Goal: Task Accomplishment & Management: Manage account settings

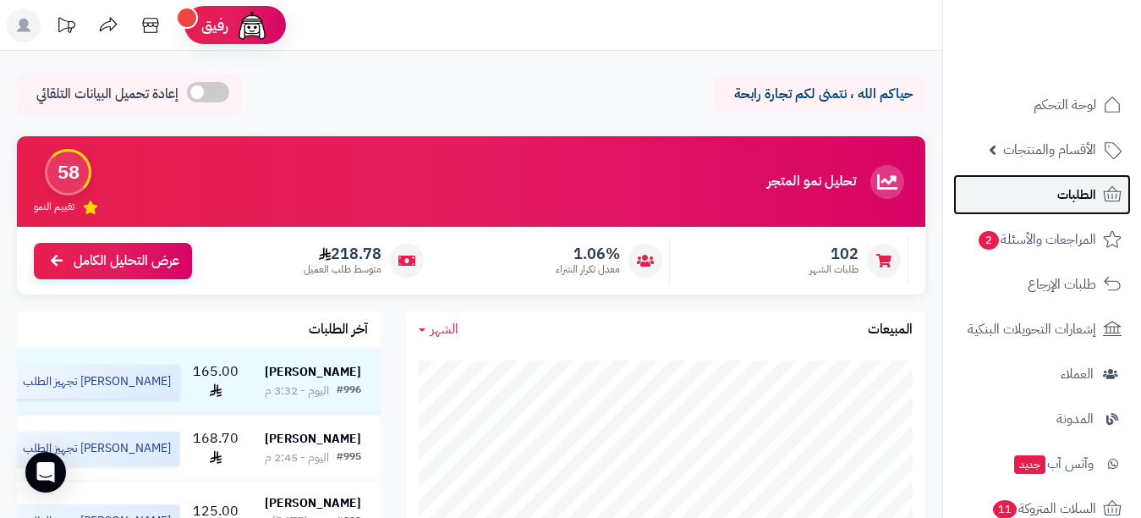
click at [1042, 199] on link "الطلبات" at bounding box center [1043, 194] width 178 height 41
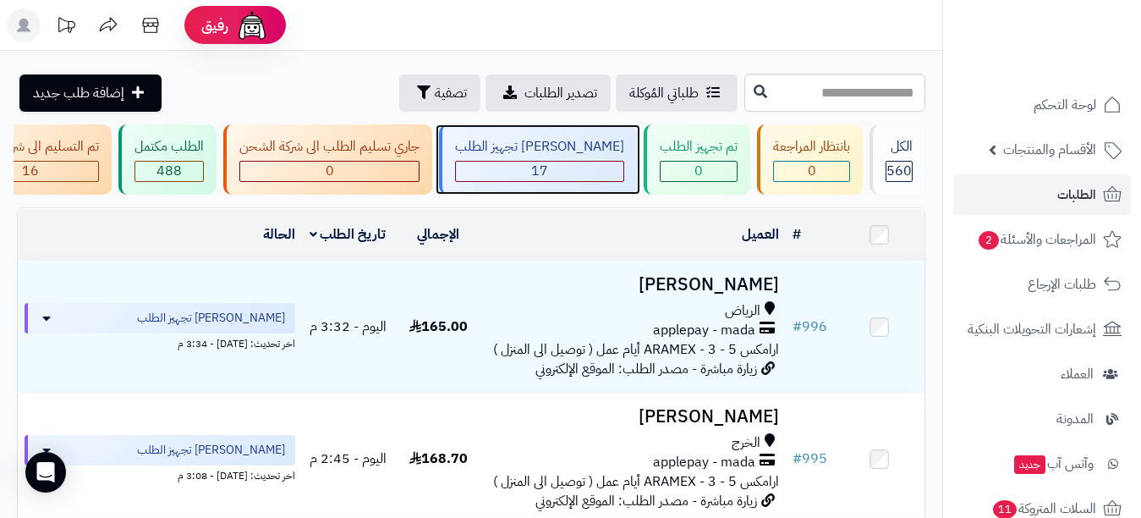
click at [595, 148] on div "[PERSON_NAME] تجهيز الطلب" at bounding box center [539, 146] width 169 height 19
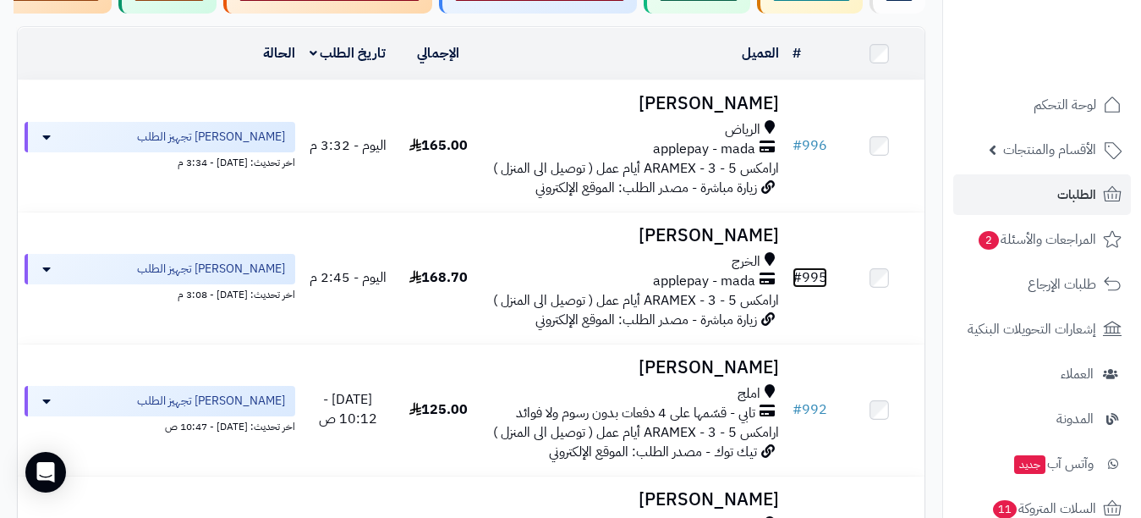
scroll to position [147, 0]
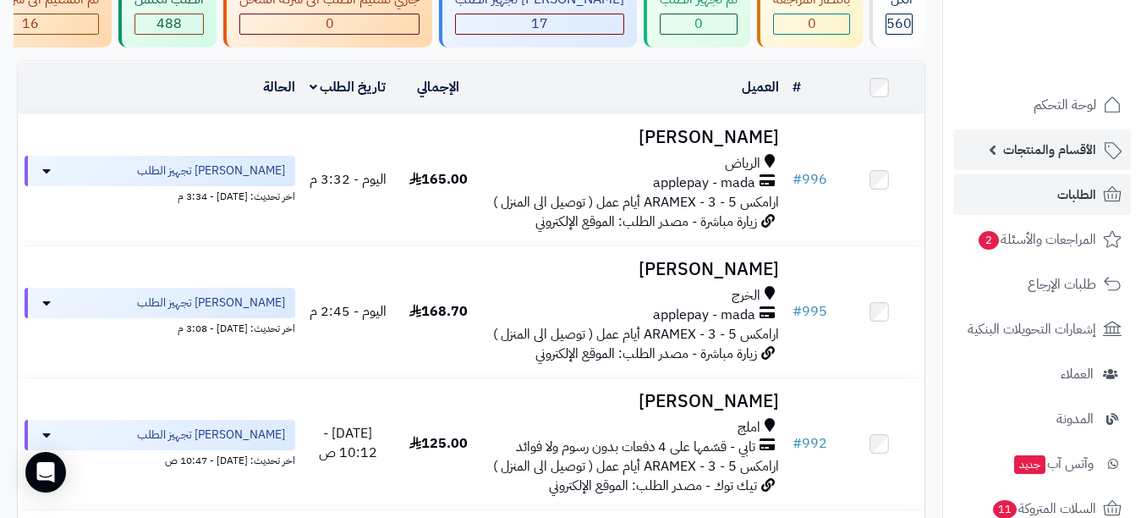
click at [1048, 152] on span "الأقسام والمنتجات" at bounding box center [1050, 150] width 93 height 24
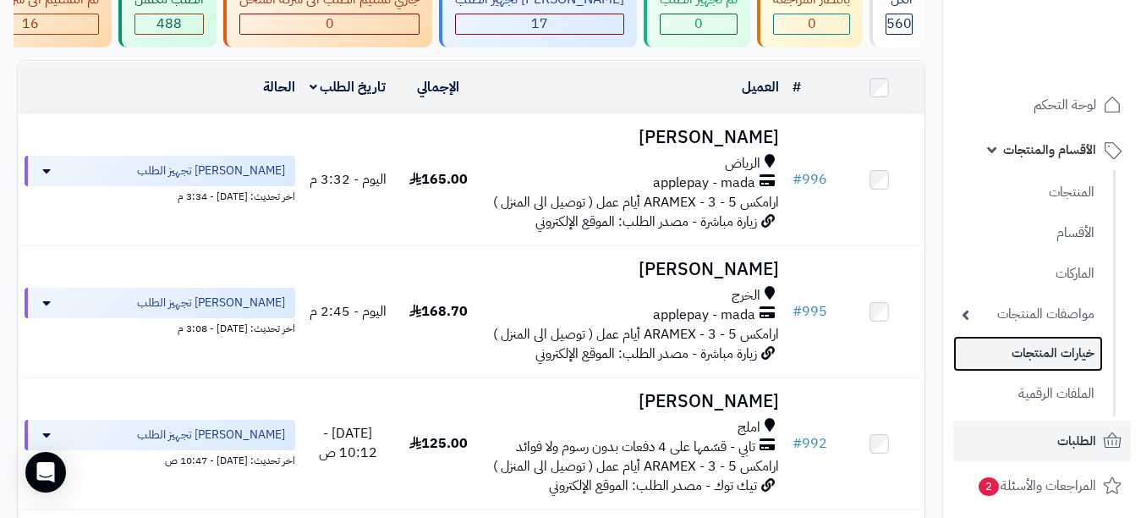
click at [989, 358] on link "خيارات المنتجات" at bounding box center [1029, 353] width 150 height 35
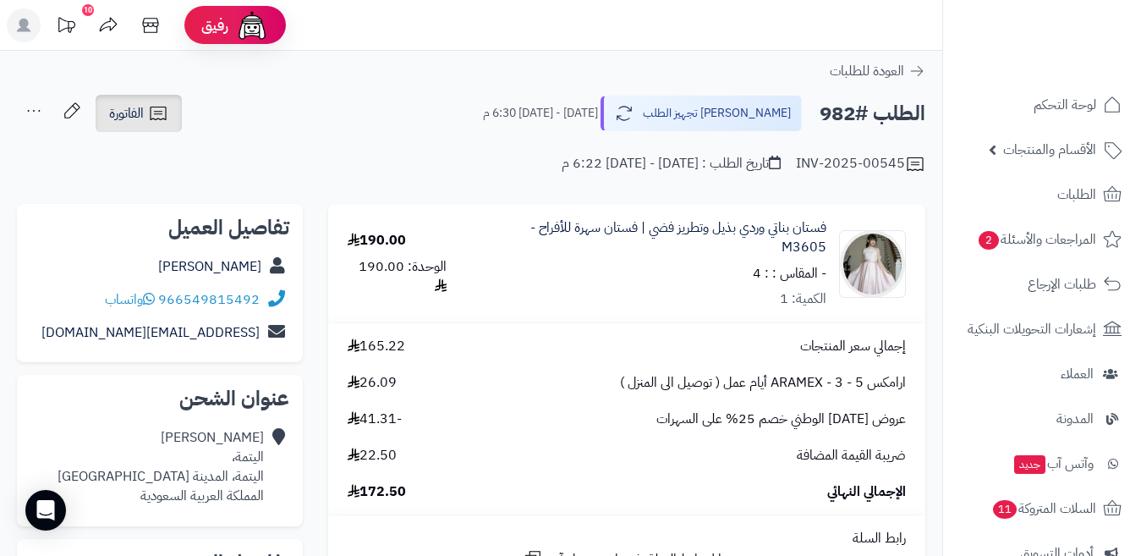
click at [140, 118] on span "الفاتورة" at bounding box center [126, 113] width 35 height 20
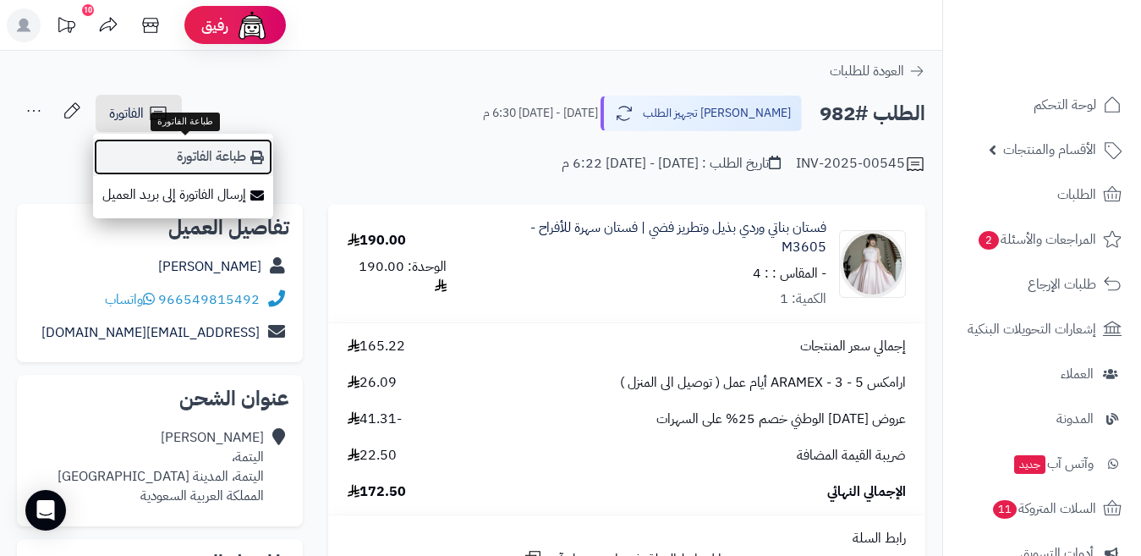
click at [212, 157] on link "طباعة الفاتورة" at bounding box center [183, 157] width 180 height 38
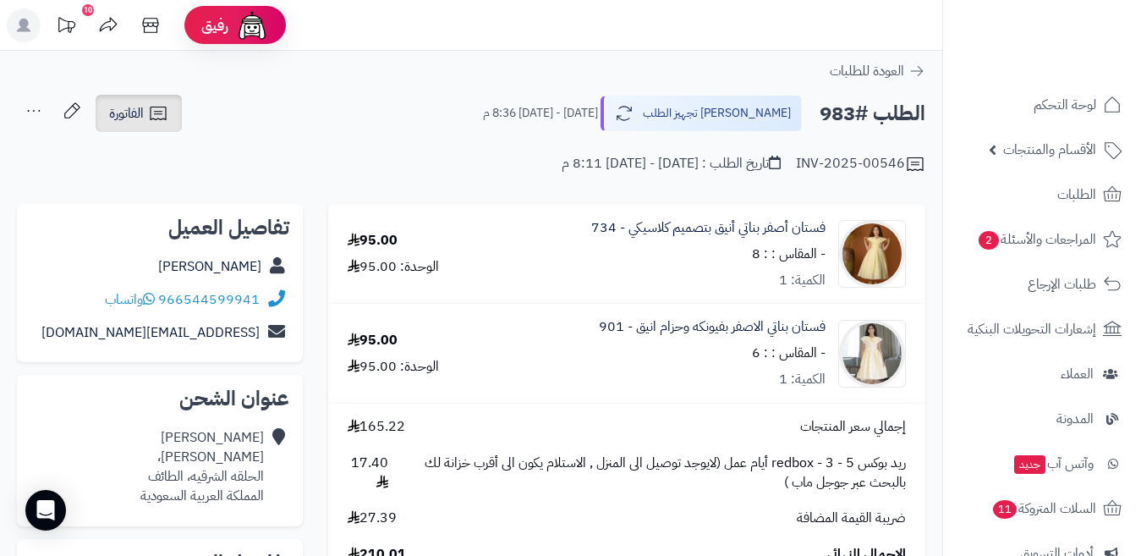
click at [174, 115] on link "الفاتورة" at bounding box center [139, 113] width 86 height 37
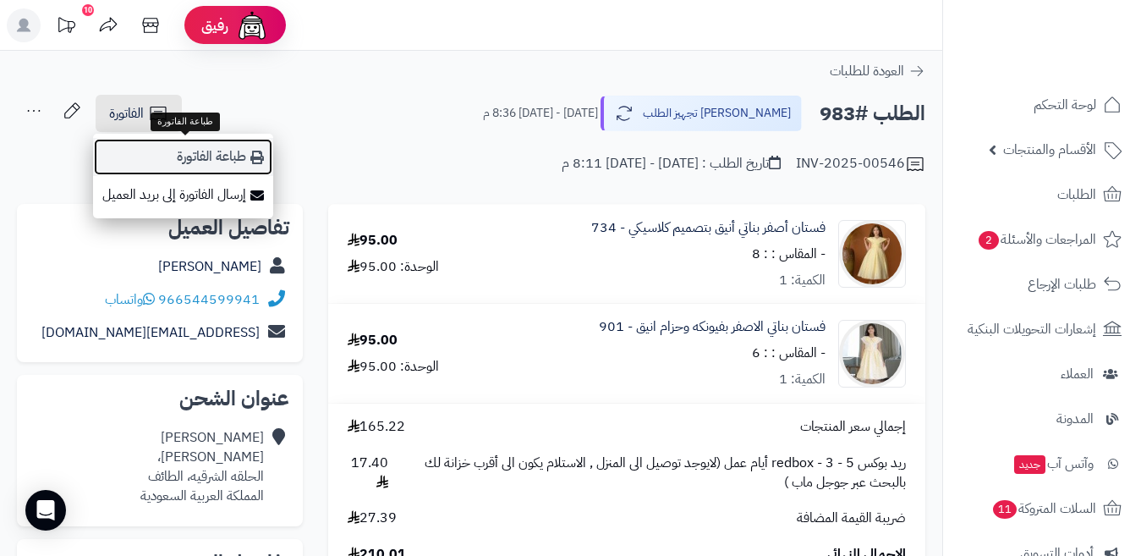
click at [190, 150] on link "طباعة الفاتورة" at bounding box center [183, 157] width 180 height 38
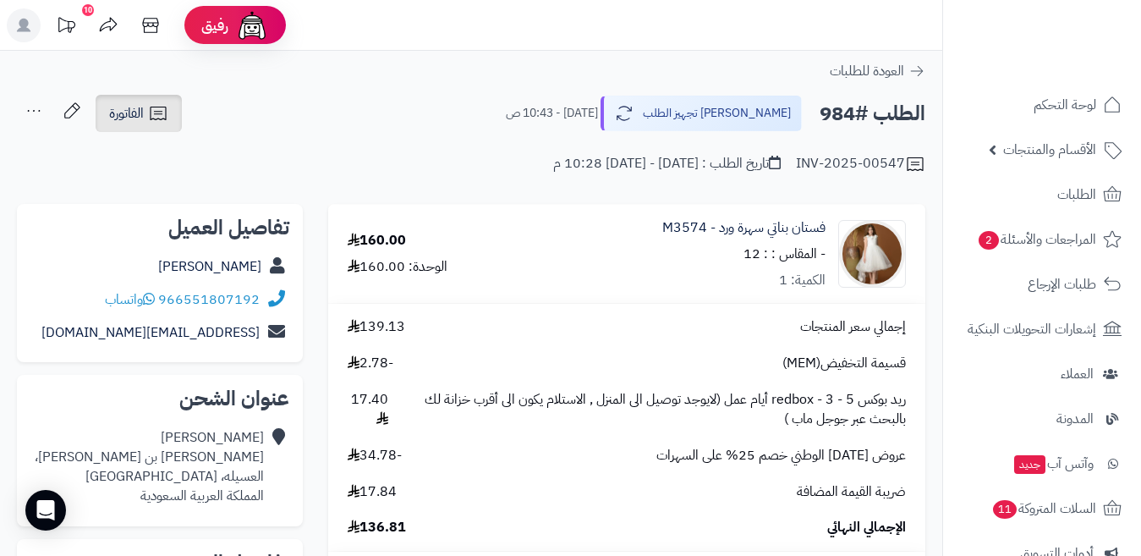
click at [153, 118] on icon at bounding box center [158, 113] width 20 height 20
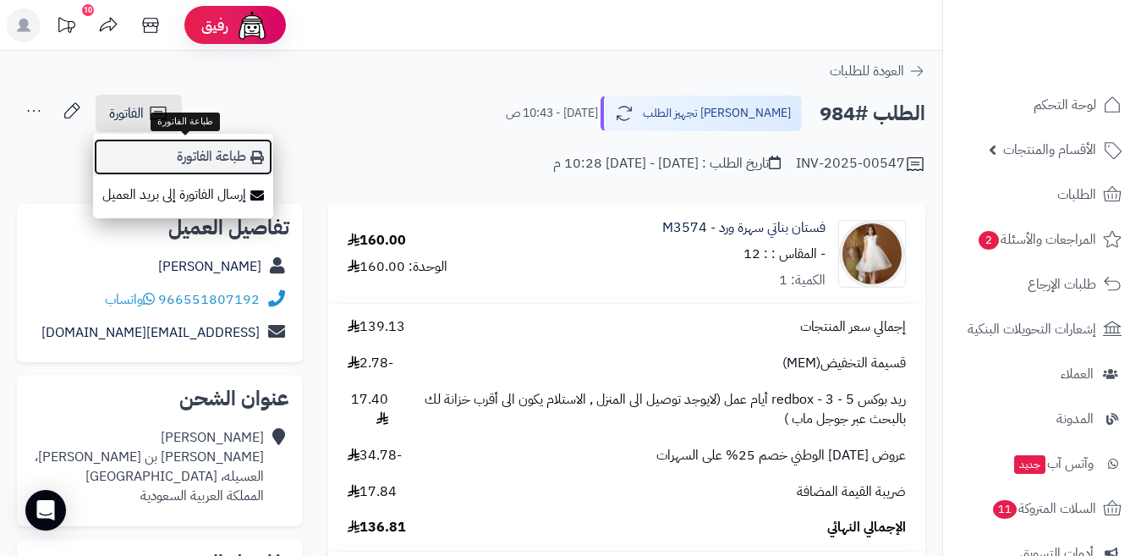
click at [228, 141] on link "طباعة الفاتورة" at bounding box center [183, 157] width 180 height 38
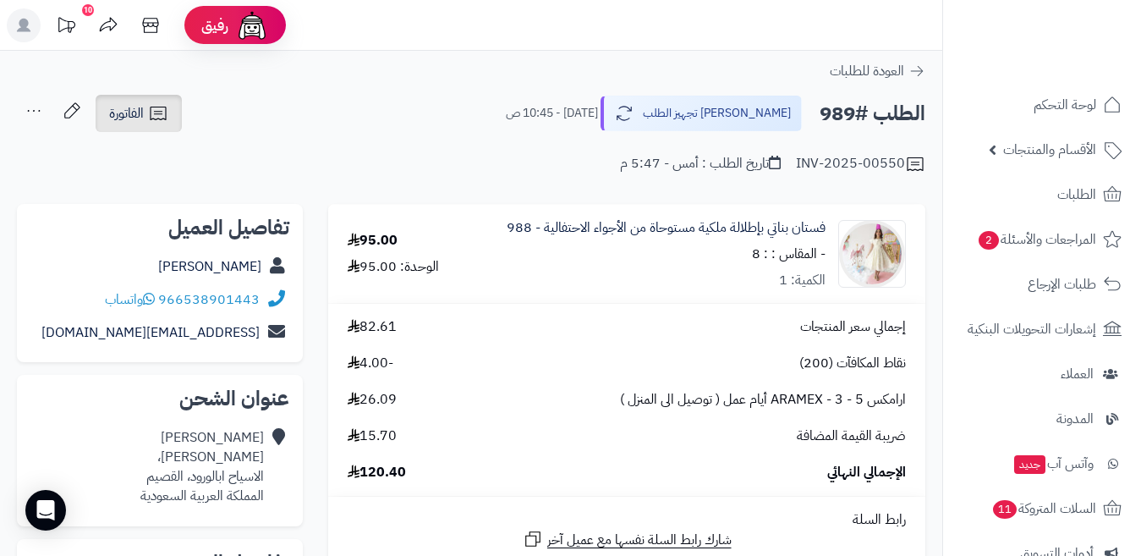
click at [179, 111] on link "الفاتورة" at bounding box center [139, 113] width 86 height 37
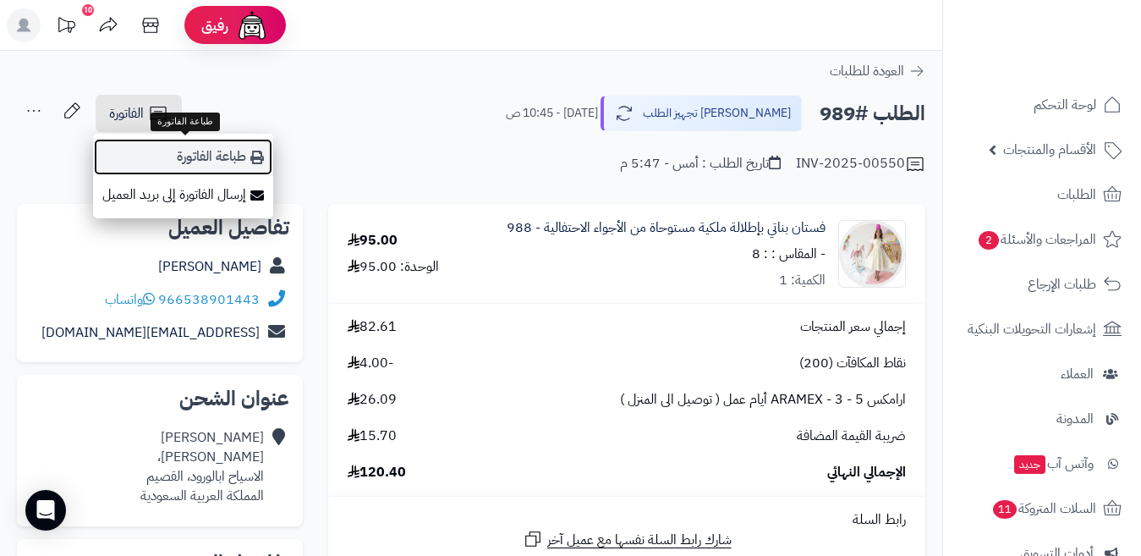
click at [205, 145] on link "طباعة الفاتورة" at bounding box center [183, 157] width 180 height 38
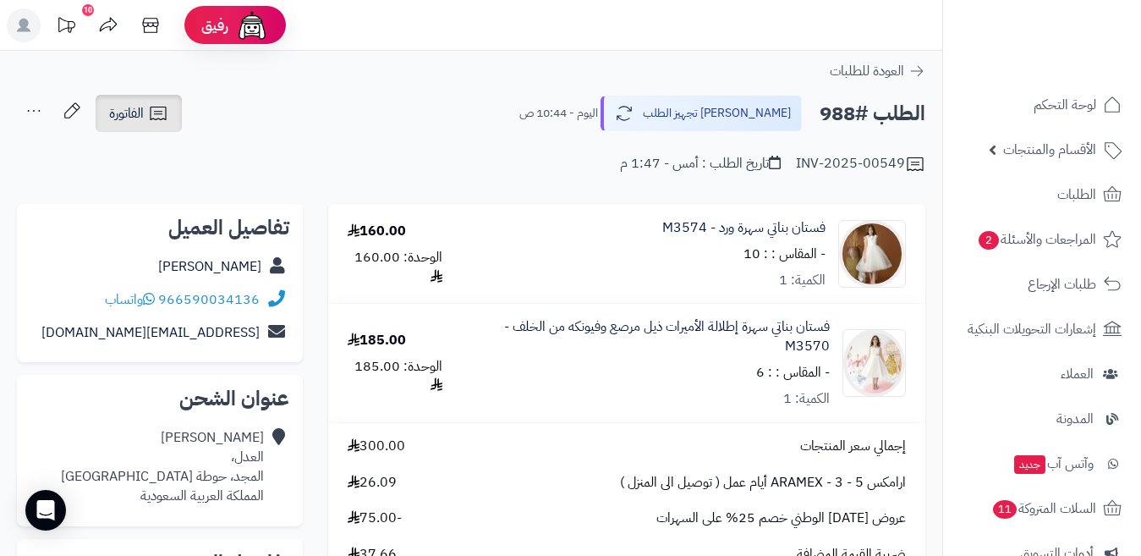
click at [157, 109] on icon at bounding box center [158, 113] width 20 height 20
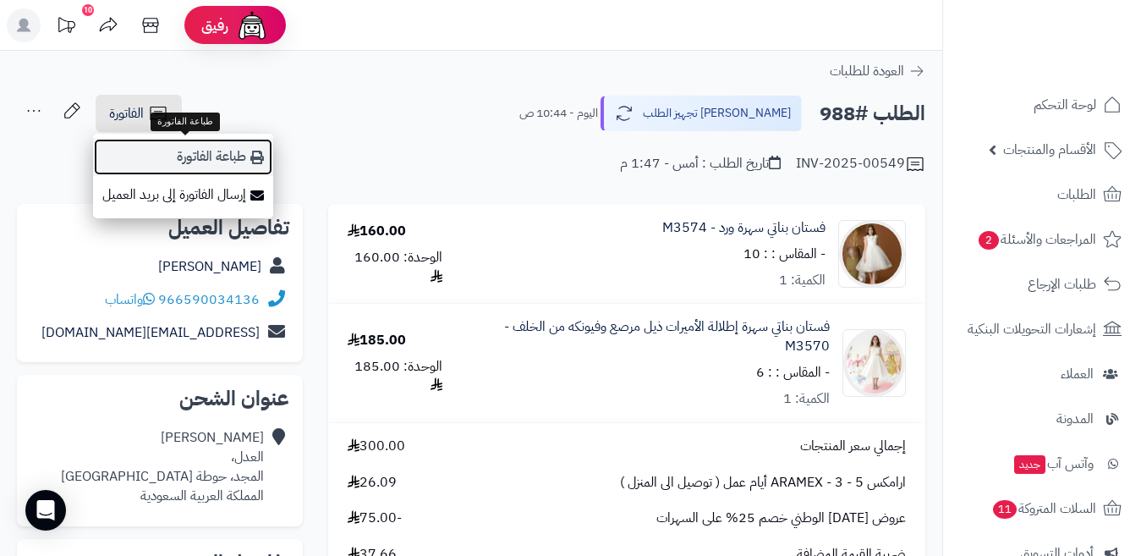
click at [205, 151] on link "طباعة الفاتورة" at bounding box center [183, 157] width 180 height 38
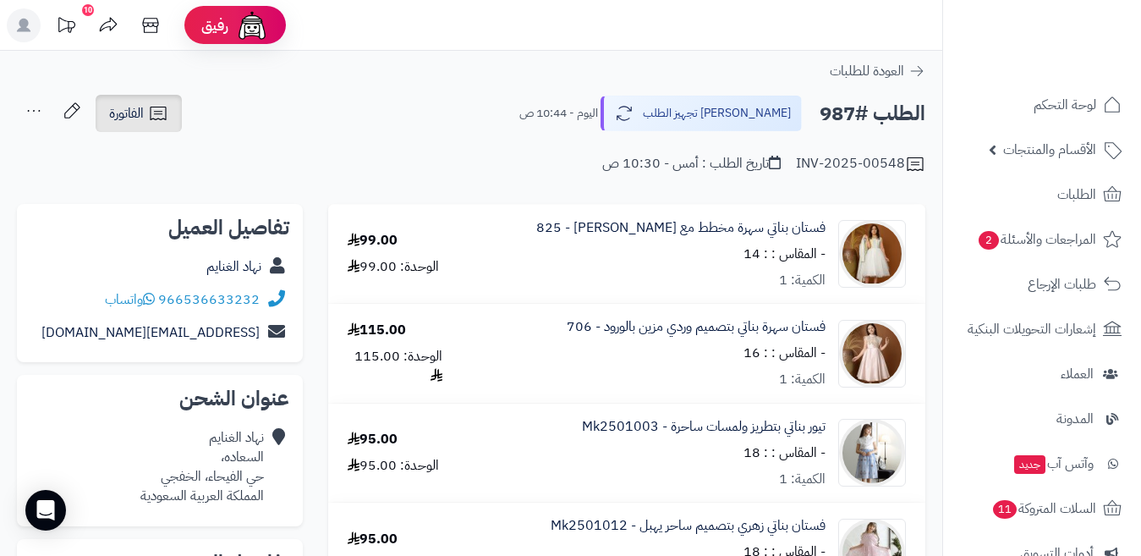
click at [165, 113] on icon at bounding box center [158, 113] width 20 height 20
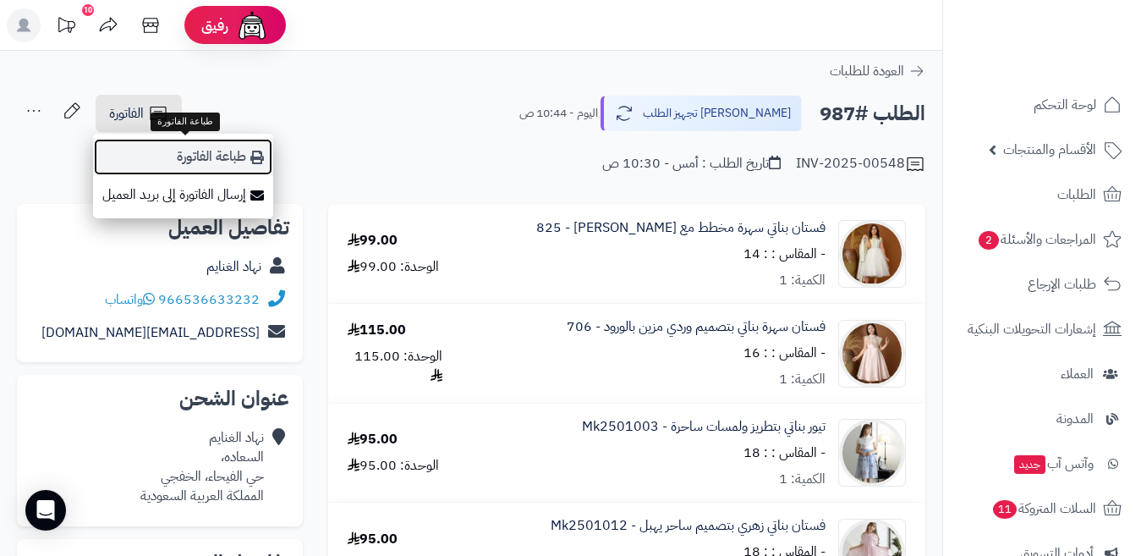
click at [208, 154] on link "طباعة الفاتورة" at bounding box center [183, 157] width 180 height 38
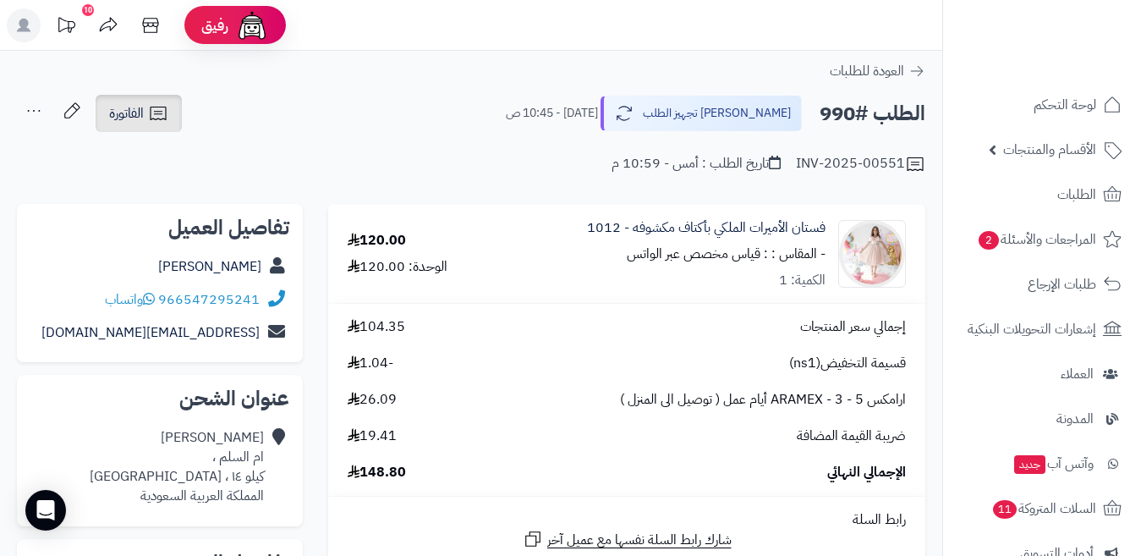
click at [168, 114] on icon at bounding box center [158, 113] width 20 height 20
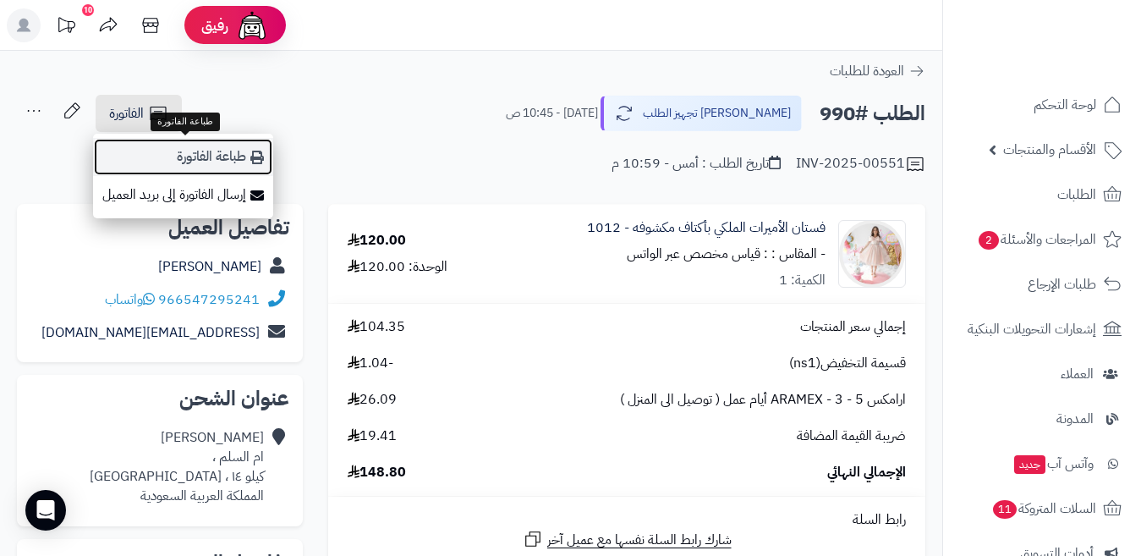
click at [189, 145] on link "طباعة الفاتورة" at bounding box center [183, 157] width 180 height 38
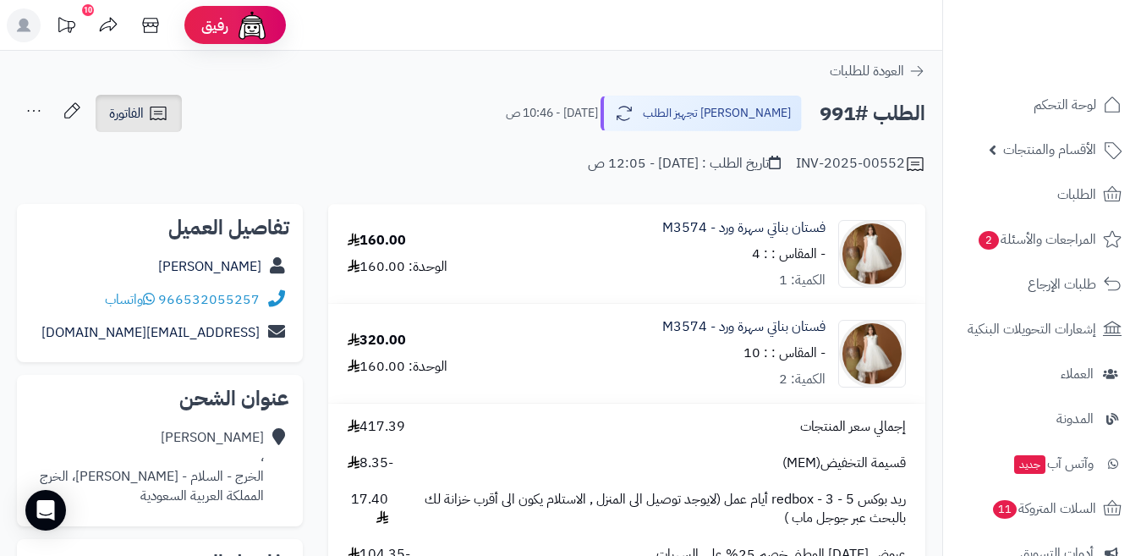
click at [159, 106] on icon at bounding box center [158, 113] width 20 height 20
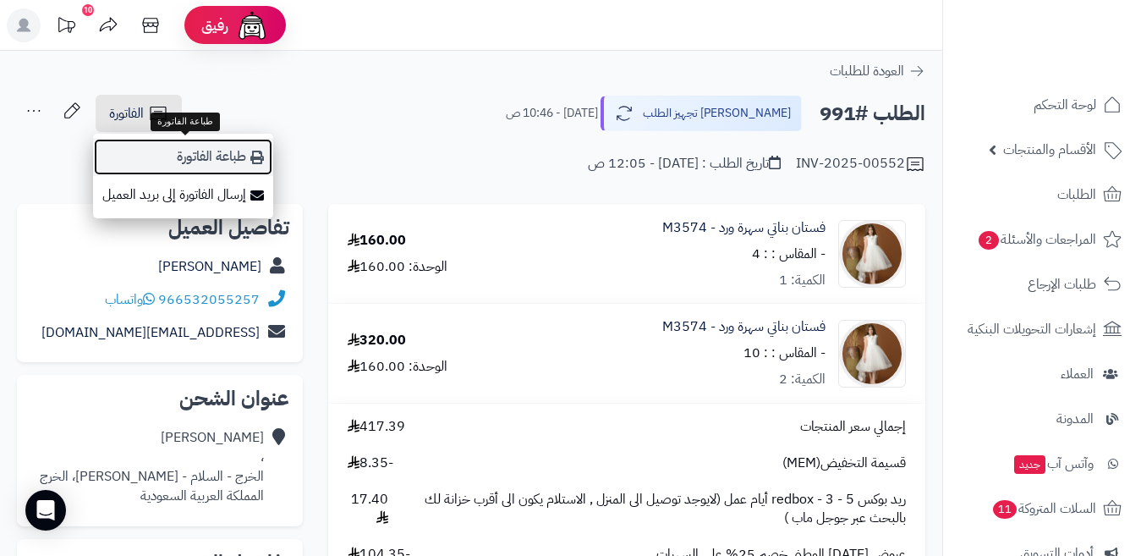
click at [182, 149] on link "طباعة الفاتورة" at bounding box center [183, 157] width 180 height 38
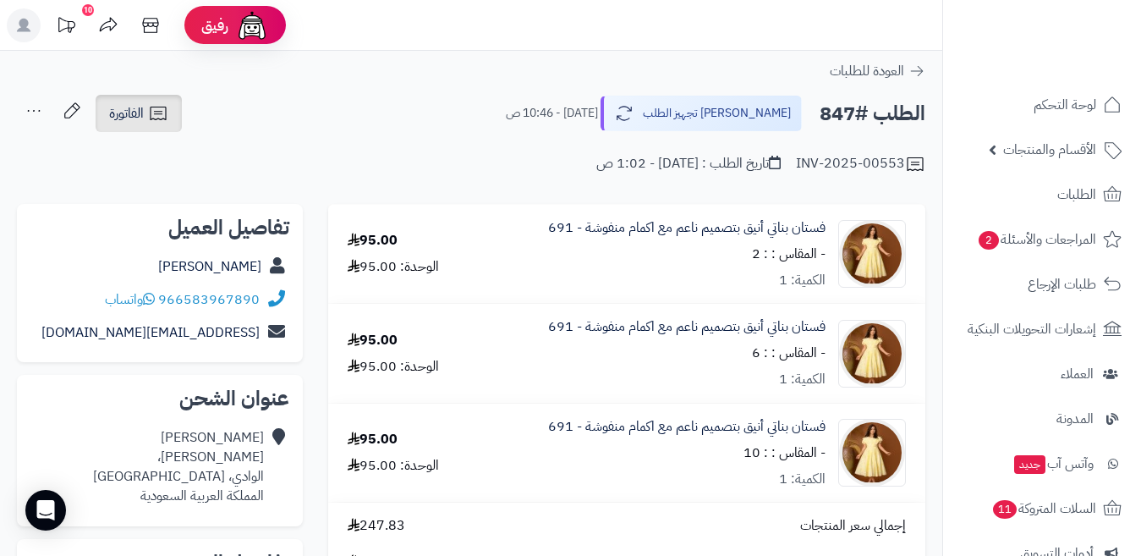
click at [164, 112] on icon at bounding box center [158, 113] width 20 height 20
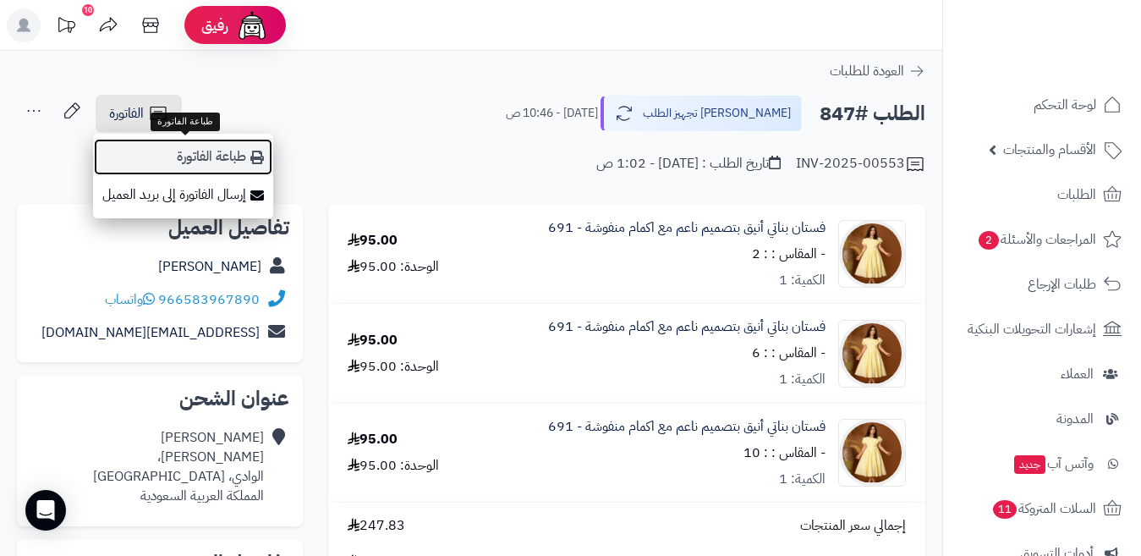
click at [196, 145] on link "طباعة الفاتورة" at bounding box center [183, 157] width 180 height 38
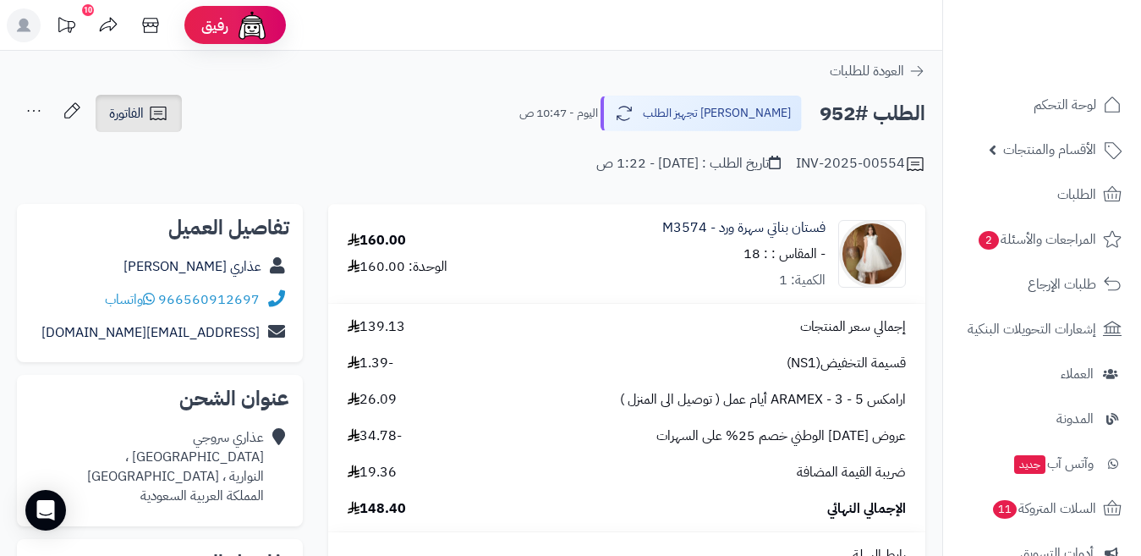
click at [163, 119] on icon at bounding box center [158, 114] width 16 height 14
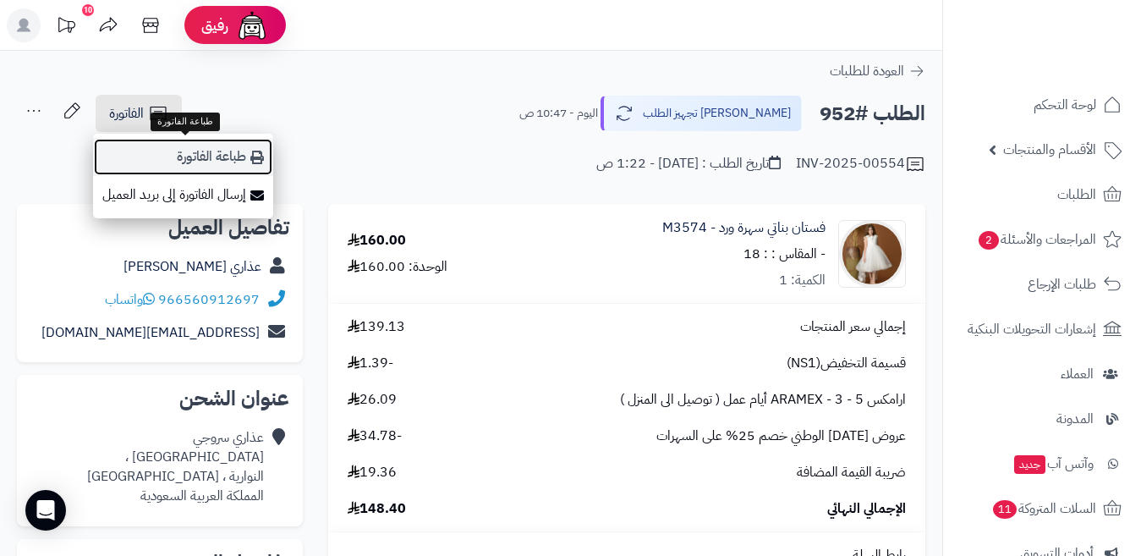
click at [220, 155] on link "طباعة الفاتورة" at bounding box center [183, 157] width 180 height 38
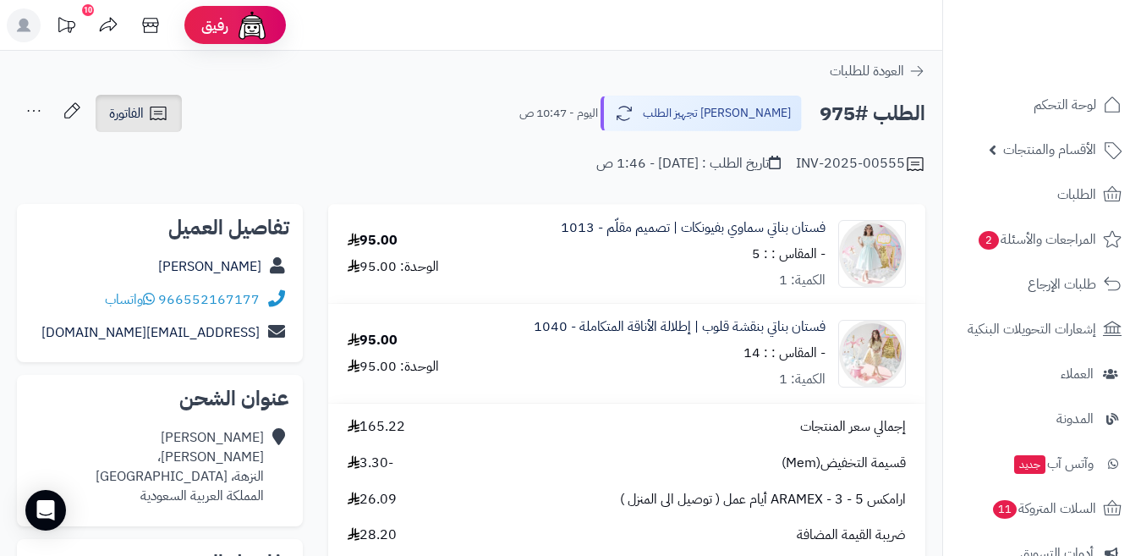
click at [172, 116] on link "الفاتورة" at bounding box center [139, 113] width 86 height 37
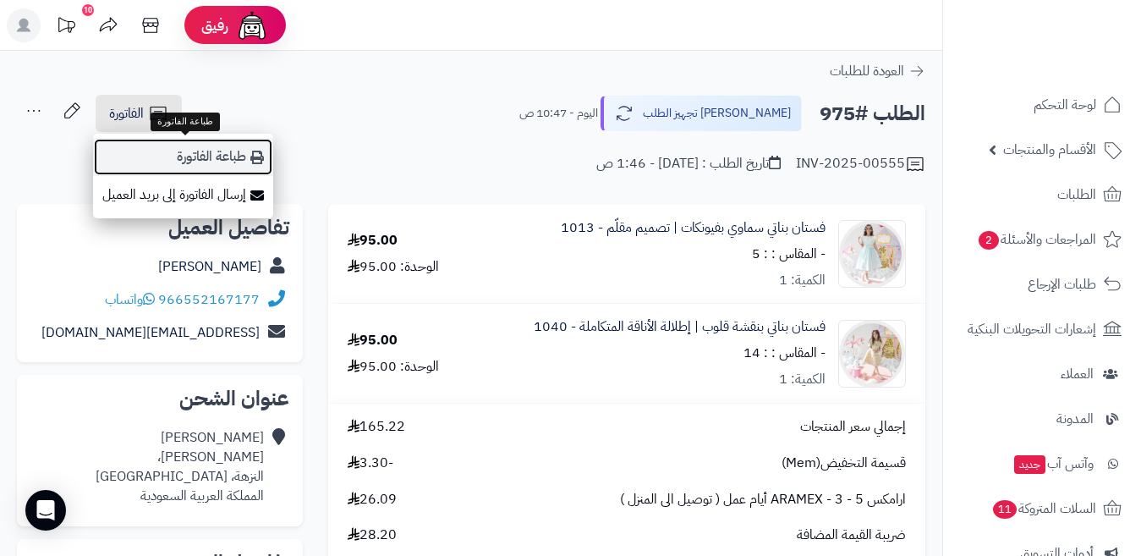
click at [225, 144] on link "طباعة الفاتورة" at bounding box center [183, 157] width 180 height 38
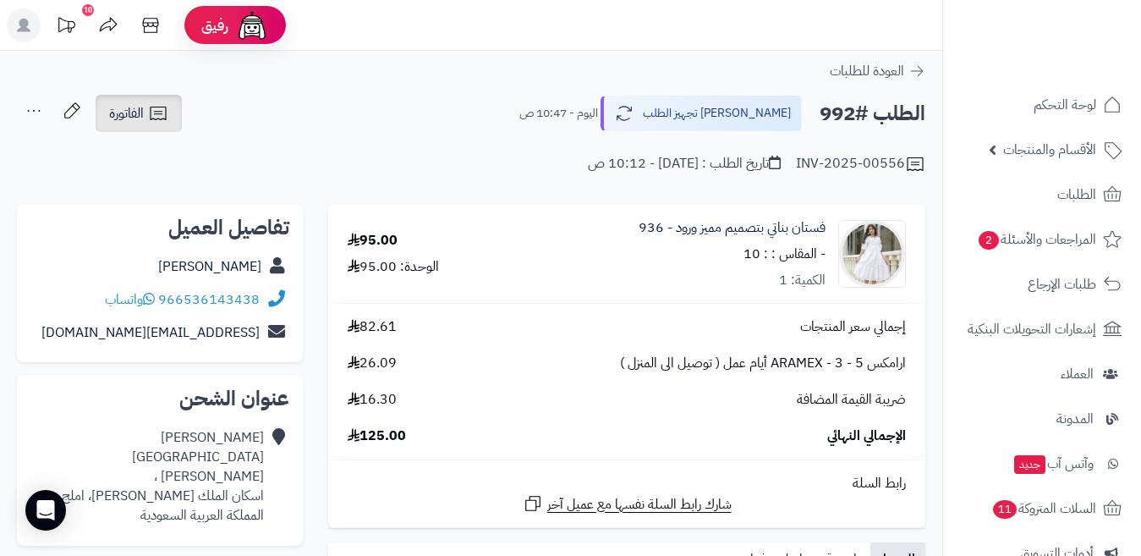
click at [172, 112] on link "الفاتورة" at bounding box center [139, 113] width 86 height 37
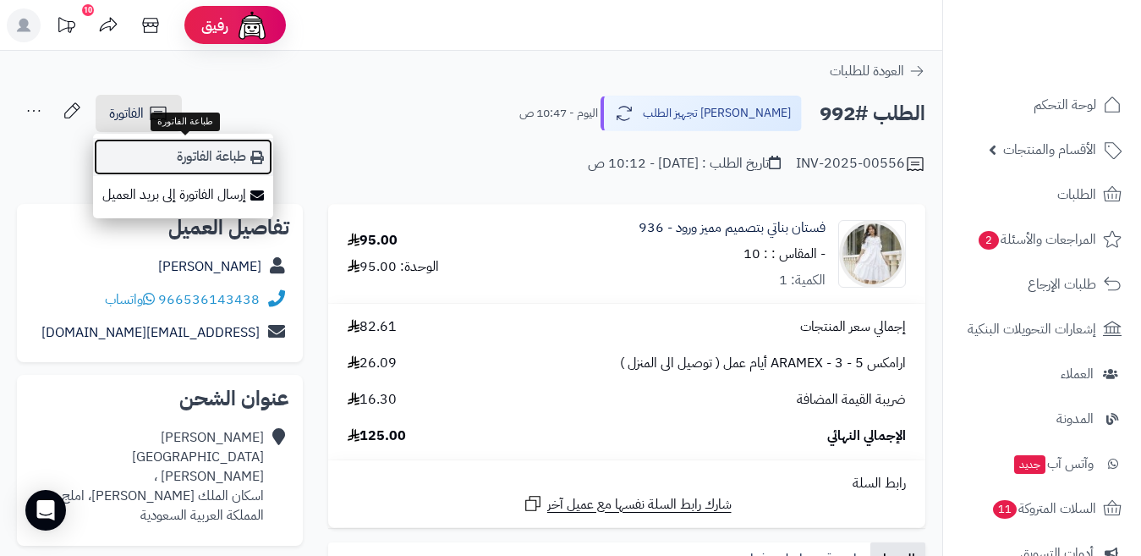
click at [198, 150] on link "طباعة الفاتورة" at bounding box center [183, 157] width 180 height 38
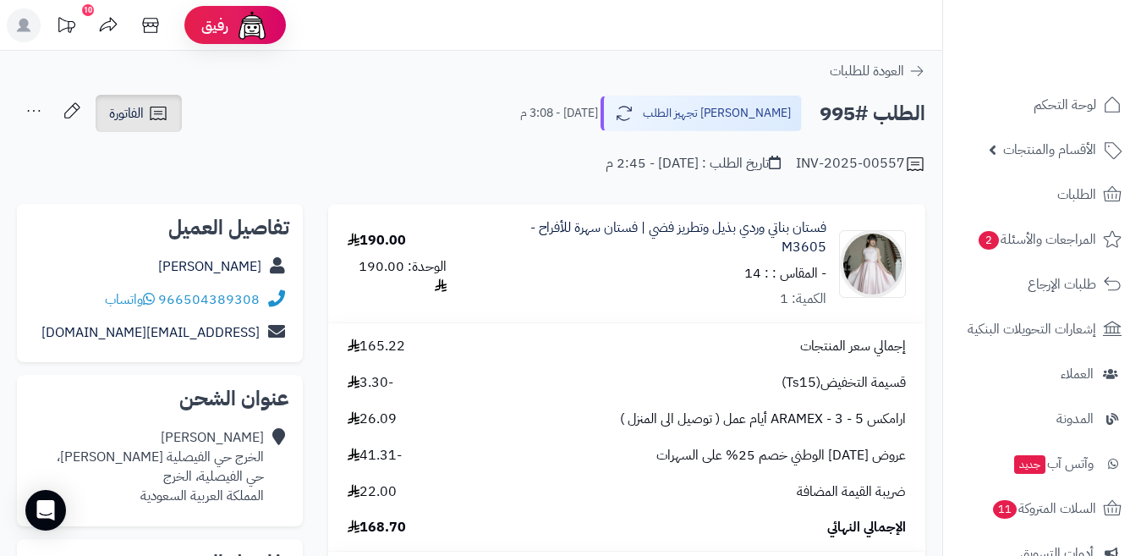
click at [175, 110] on link "الفاتورة" at bounding box center [139, 113] width 86 height 37
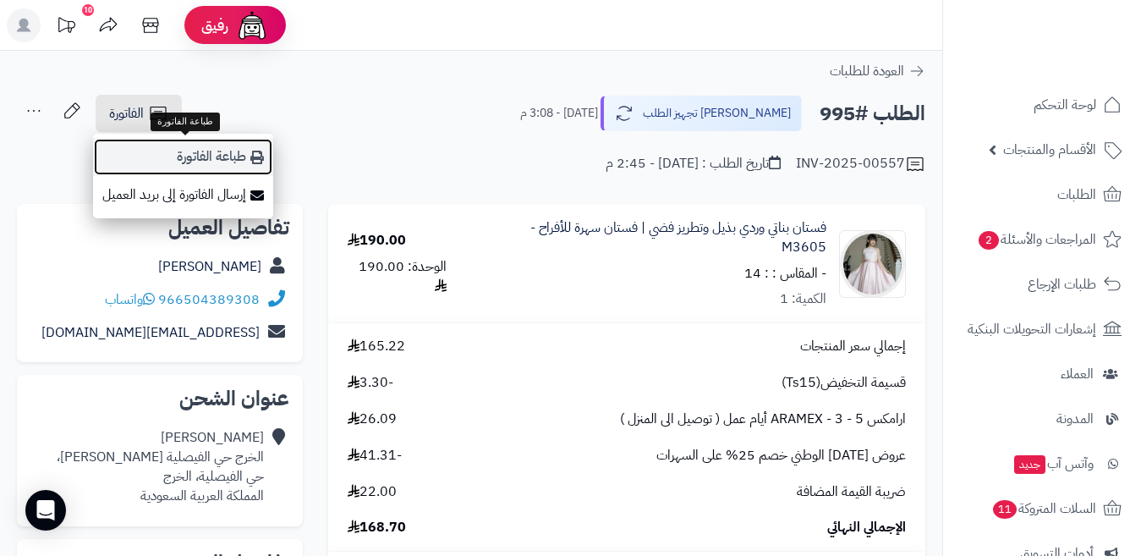
click at [238, 160] on link "طباعة الفاتورة" at bounding box center [183, 157] width 180 height 38
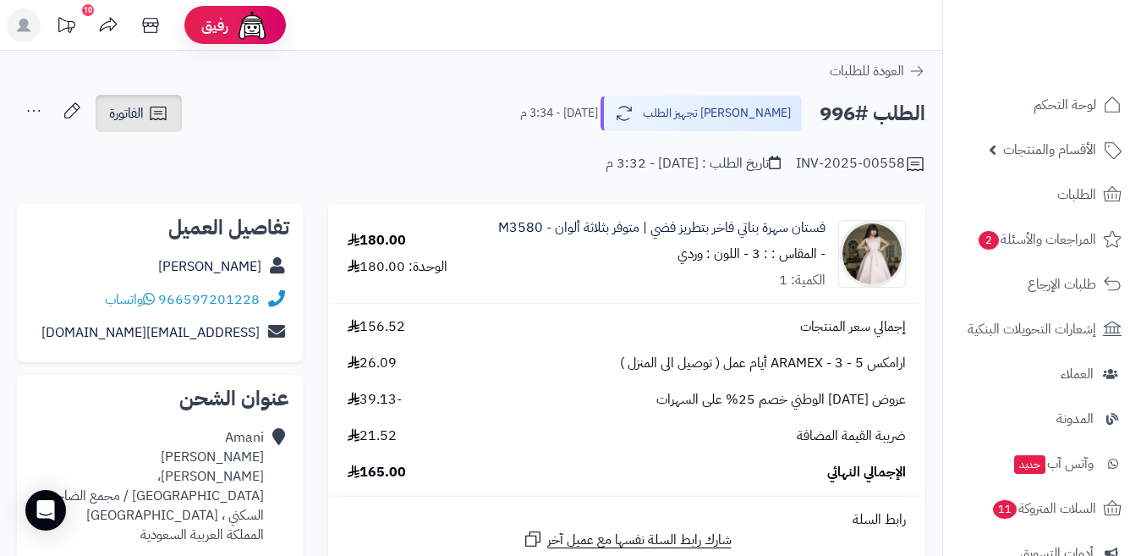
click at [166, 116] on icon at bounding box center [158, 114] width 16 height 14
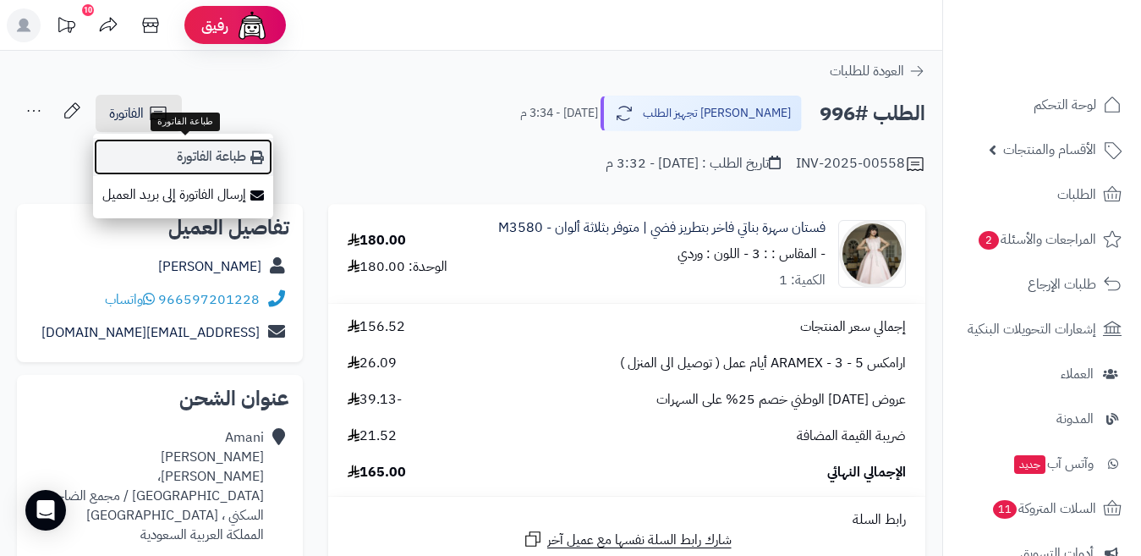
click at [244, 146] on link "طباعة الفاتورة" at bounding box center [183, 157] width 180 height 38
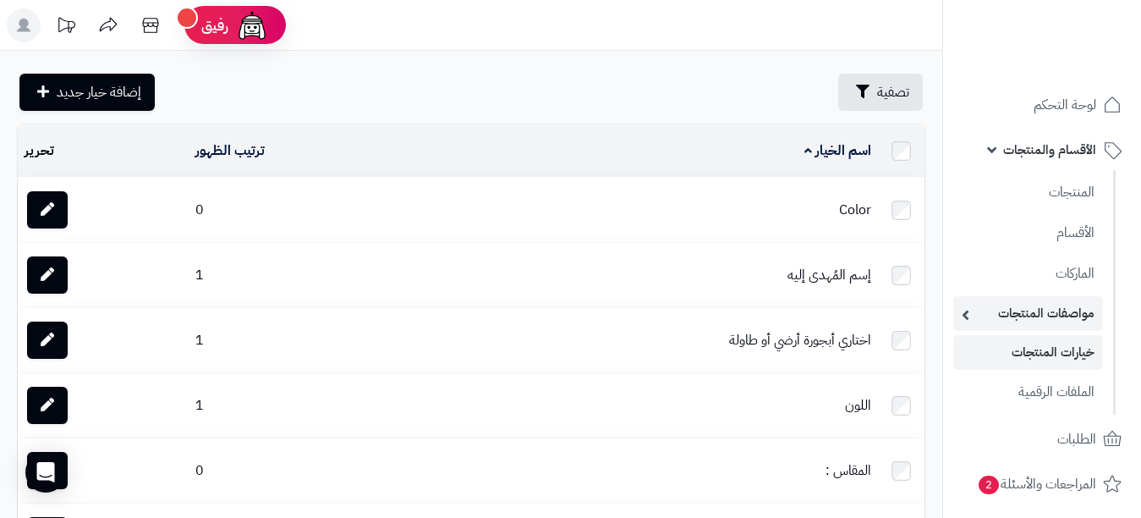
click at [1019, 314] on link "مواصفات المنتجات" at bounding box center [1029, 313] width 150 height 35
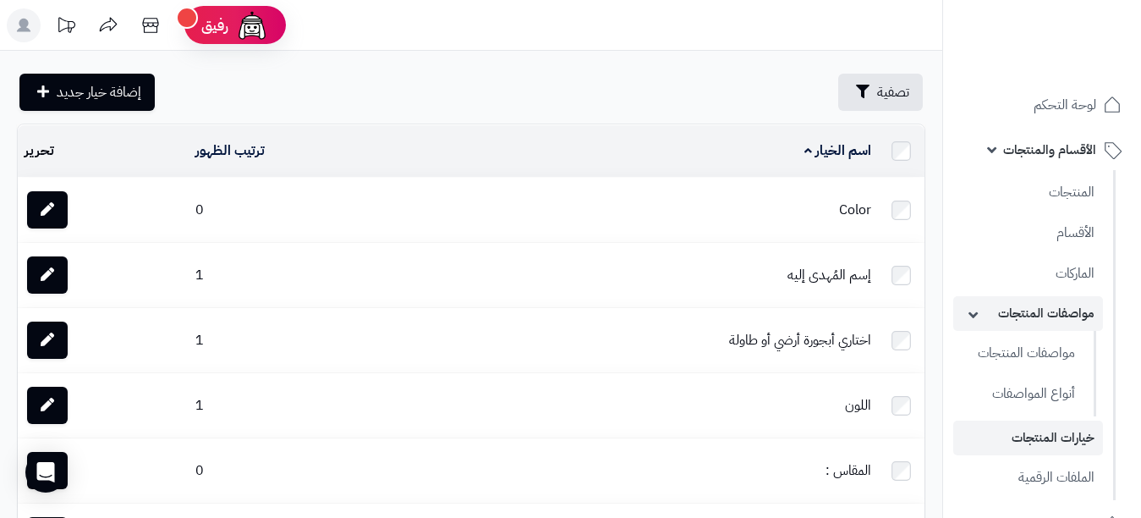
click at [1000, 319] on link "مواصفات المنتجات" at bounding box center [1029, 313] width 150 height 35
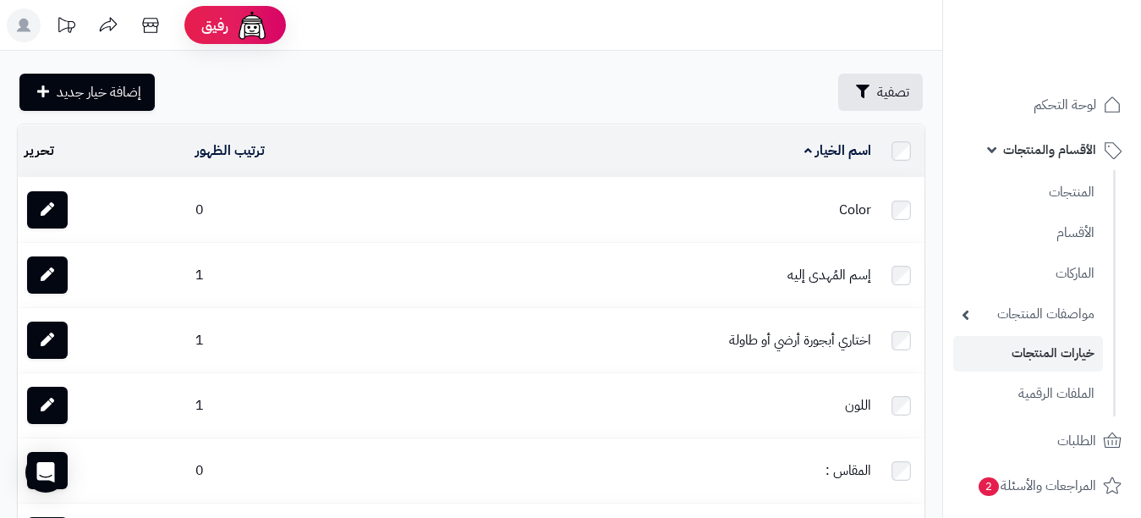
click at [943, 53] on div at bounding box center [1042, 37] width 199 height 74
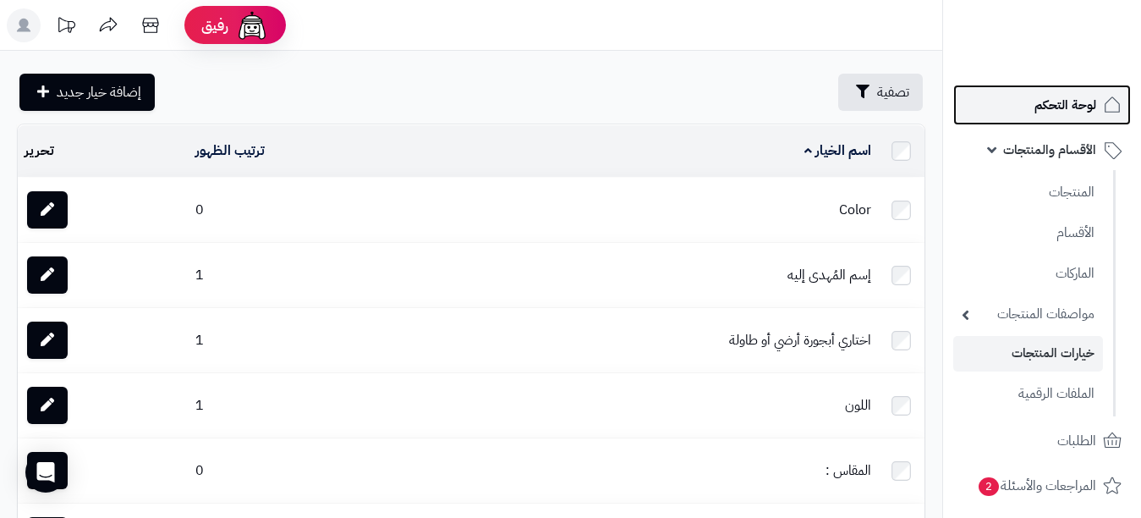
click at [999, 91] on link "لوحة التحكم" at bounding box center [1043, 105] width 178 height 41
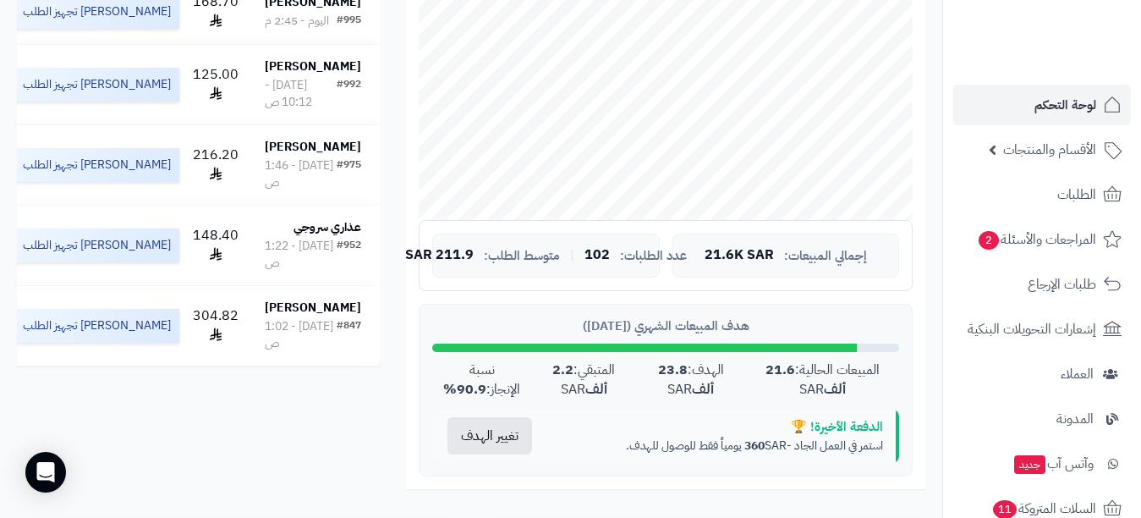
scroll to position [410, 0]
